Goal: Information Seeking & Learning: Learn about a topic

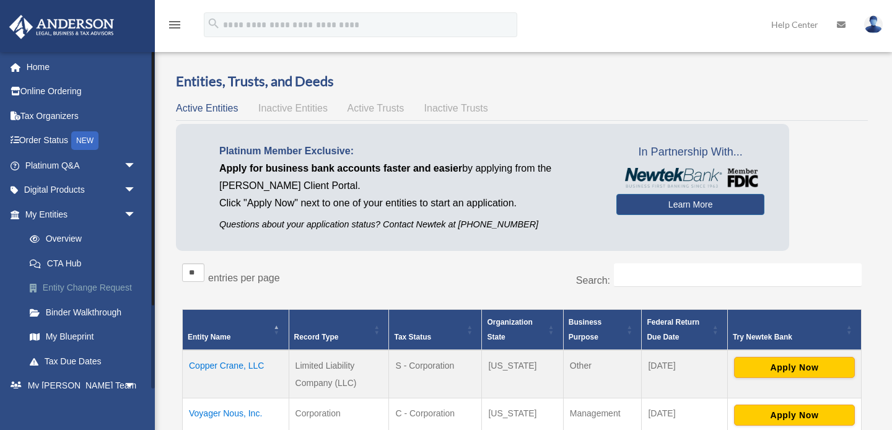
click at [115, 290] on link "Entity Change Request" at bounding box center [86, 288] width 138 height 25
click at [118, 163] on link "Platinum Q&A arrow_drop_down" at bounding box center [82, 165] width 146 height 25
click at [124, 163] on span "arrow_drop_down" at bounding box center [136, 165] width 25 height 25
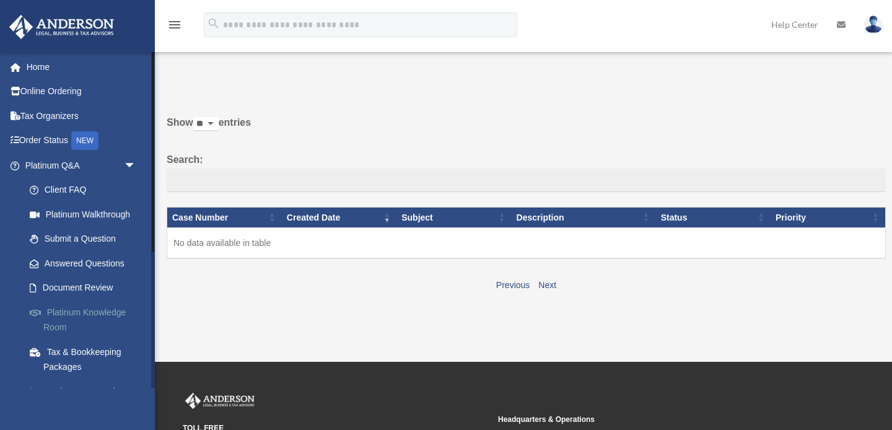
click at [88, 307] on link "Platinum Knowledge Room" at bounding box center [86, 320] width 138 height 40
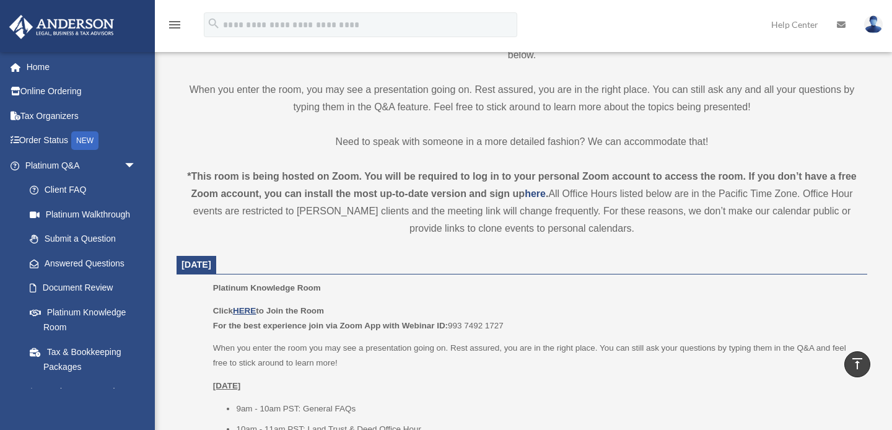
scroll to position [322, 0]
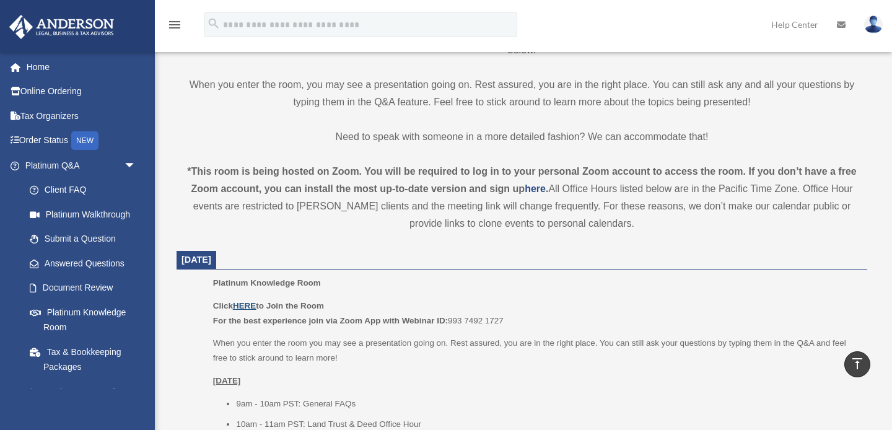
click at [245, 305] on u "HERE" at bounding box center [244, 305] width 23 height 9
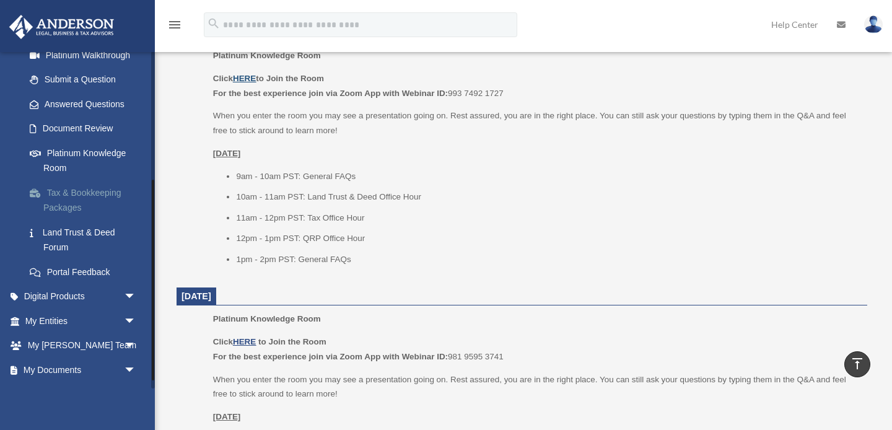
scroll to position [229, 0]
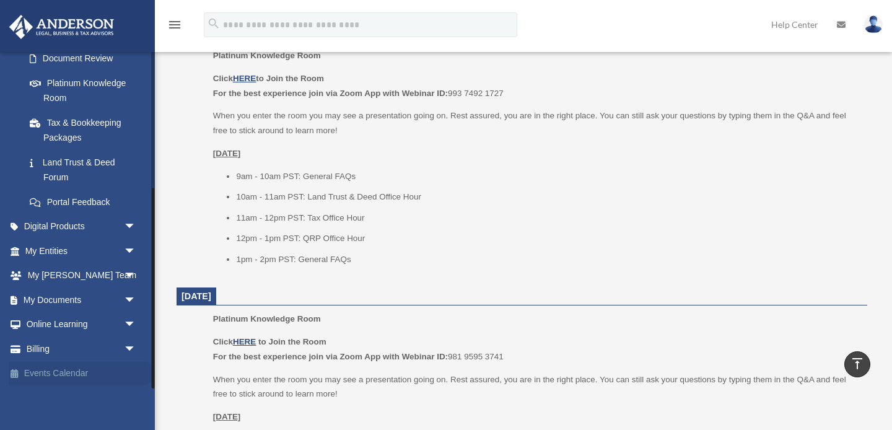
click at [93, 369] on link "Events Calendar" at bounding box center [82, 373] width 146 height 25
click at [72, 365] on link "Events Calendar" at bounding box center [82, 373] width 146 height 25
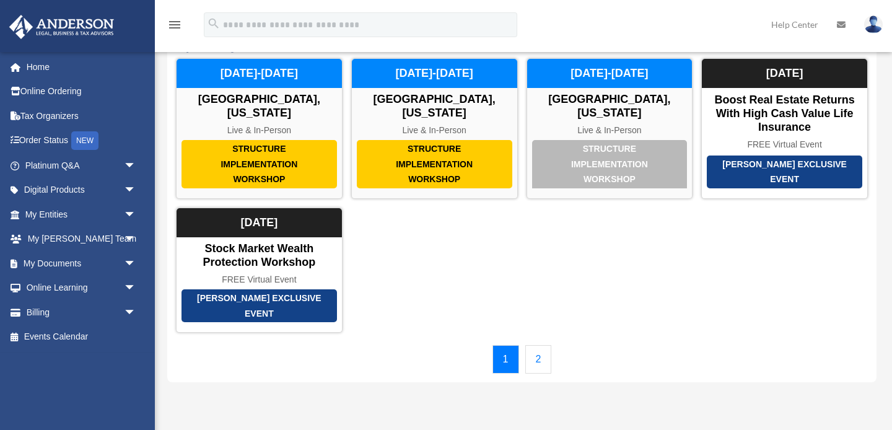
scroll to position [67, 0]
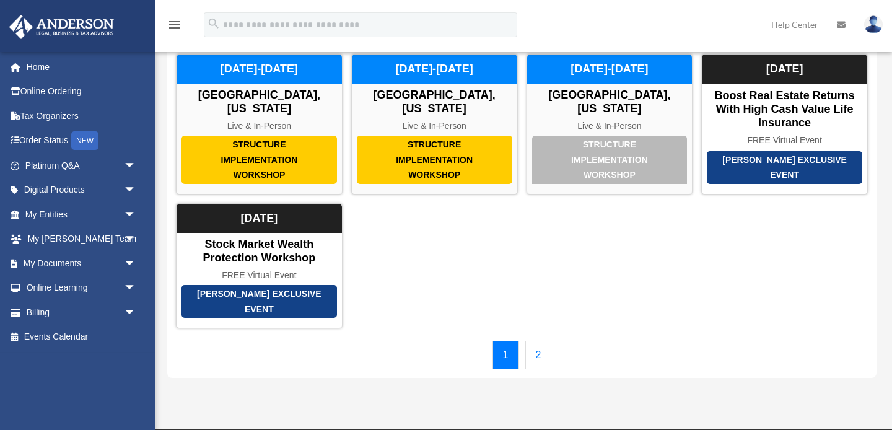
click at [536, 350] on link "2" at bounding box center [538, 355] width 27 height 28
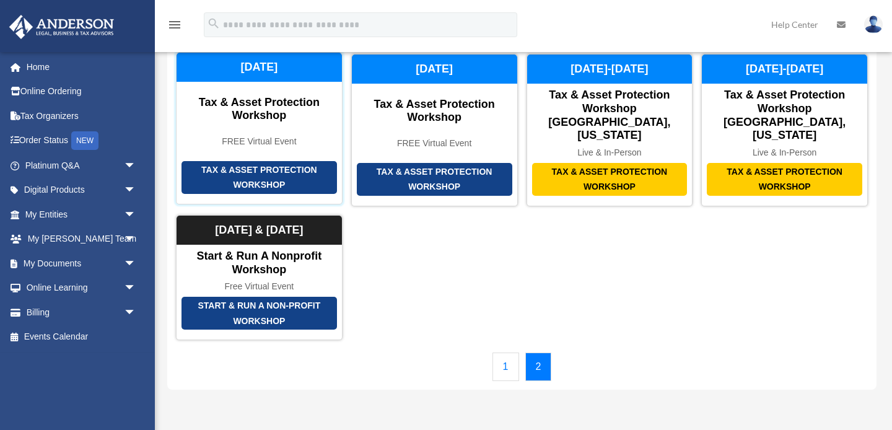
click at [273, 162] on div "Tax & Asset Protection Workshop" at bounding box center [258, 177] width 155 height 33
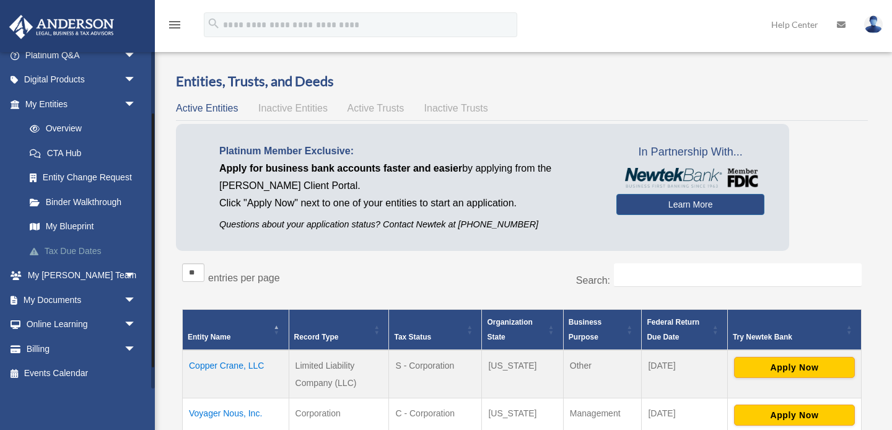
scroll to position [45, 0]
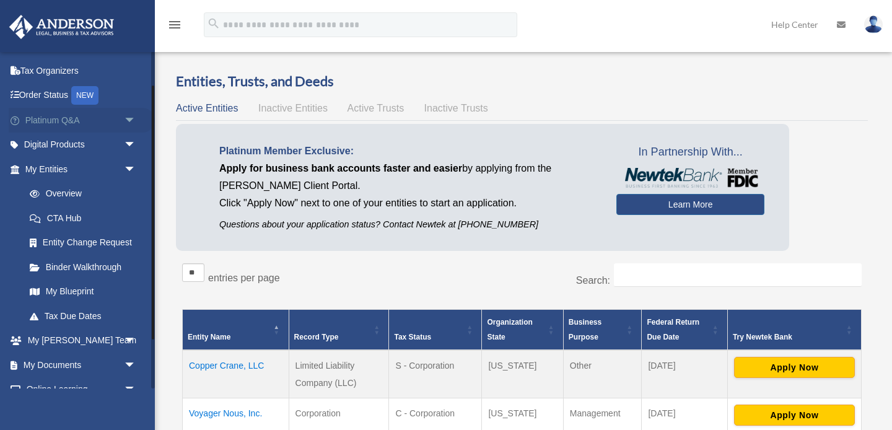
click at [117, 118] on link "Platinum Q&A arrow_drop_down" at bounding box center [82, 120] width 146 height 25
click at [125, 119] on span "arrow_drop_down" at bounding box center [136, 120] width 25 height 25
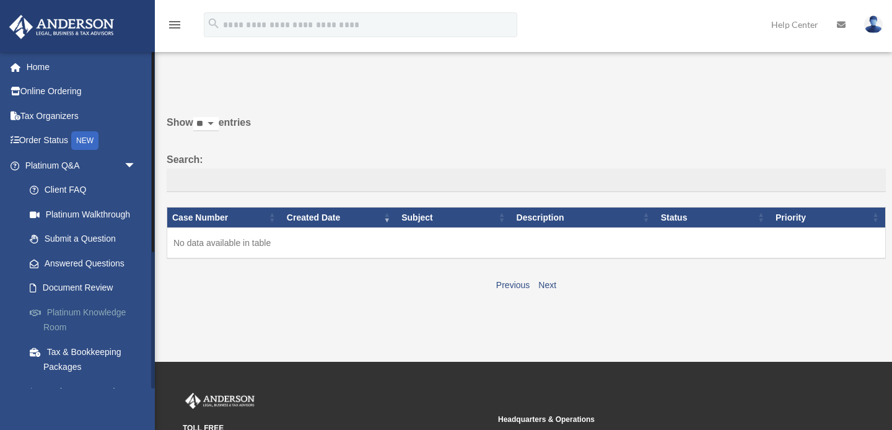
click at [94, 312] on link "Platinum Knowledge Room" at bounding box center [86, 320] width 138 height 40
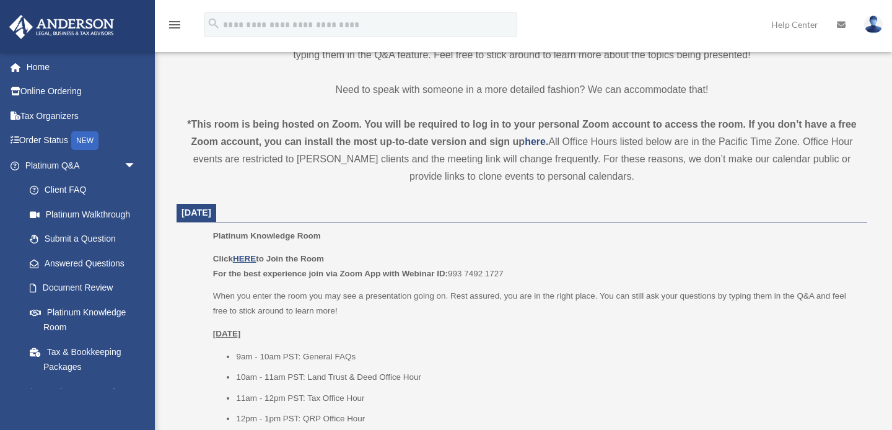
scroll to position [372, 0]
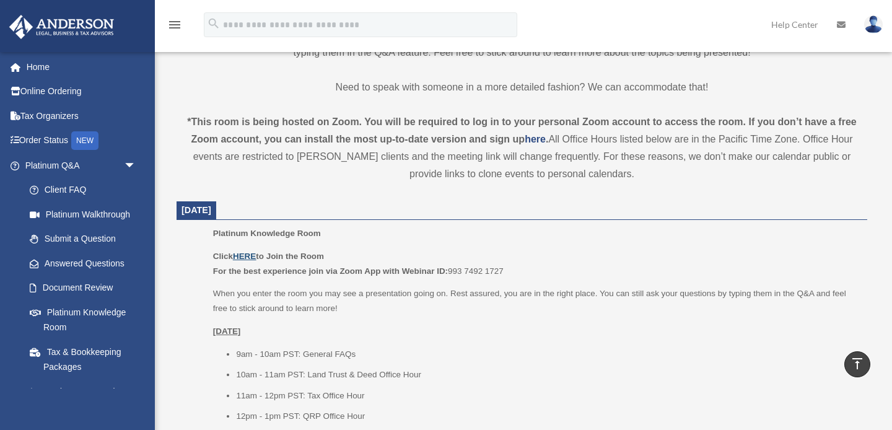
click at [245, 256] on u "HERE" at bounding box center [244, 255] width 23 height 9
